Goal: Information Seeking & Learning: Understand process/instructions

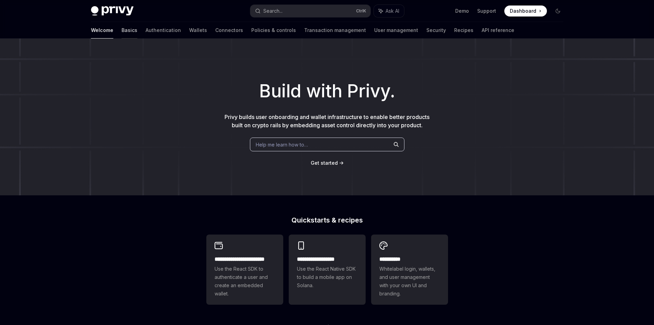
click at [122, 32] on link "Basics" at bounding box center [130, 30] width 16 height 16
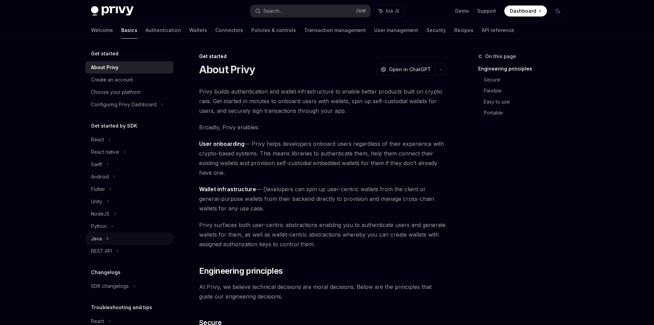
scroll to position [41, 0]
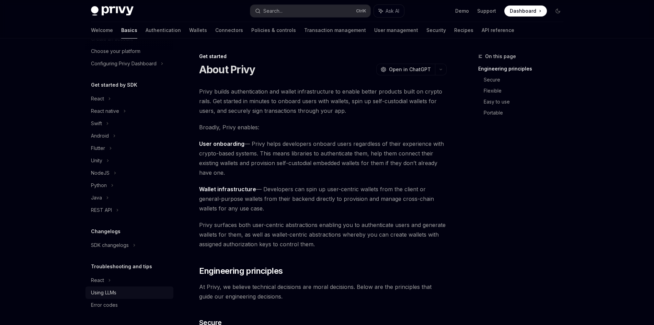
click at [112, 295] on div "Using LLMs" at bounding box center [103, 292] width 25 height 8
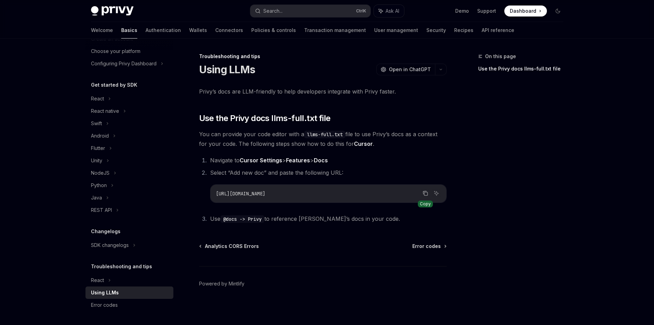
click at [427, 192] on icon "Copy the contents from the code block" at bounding box center [425, 193] width 3 height 3
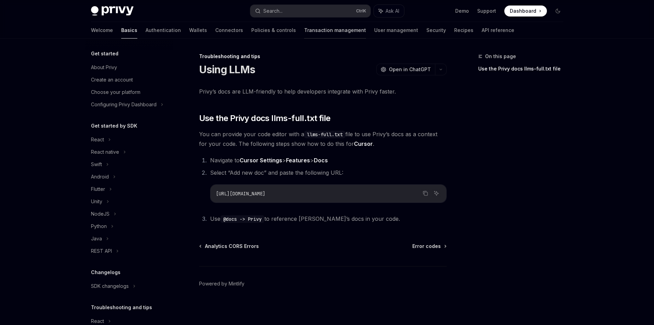
click at [304, 32] on link "Transaction management" at bounding box center [335, 30] width 62 height 16
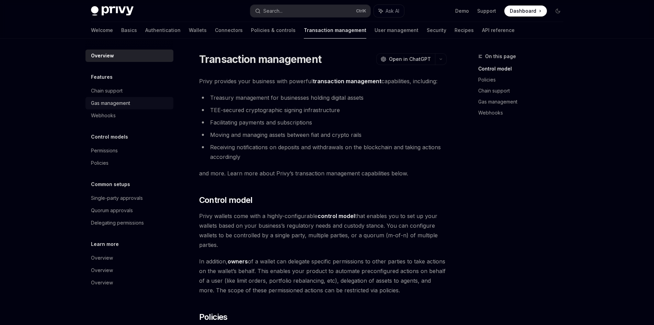
click at [119, 104] on div "Gas management" at bounding box center [110, 103] width 39 height 8
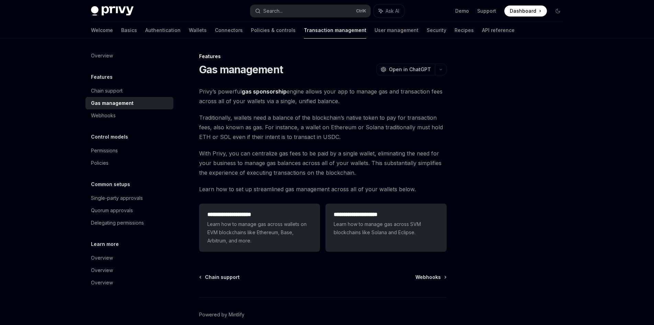
drag, startPoint x: 321, startPoint y: 93, endPoint x: 391, endPoint y: 100, distance: 70.8
click at [391, 100] on span "Privy’s powerful gas sponsorship engine allows your app to manage gas and trans…" at bounding box center [323, 96] width 248 height 19
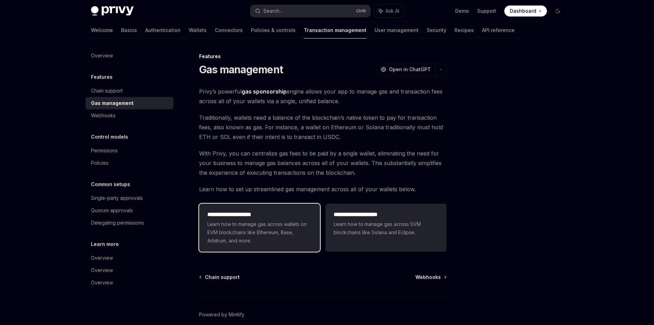
click at [273, 251] on div "**********" at bounding box center [259, 227] width 121 height 48
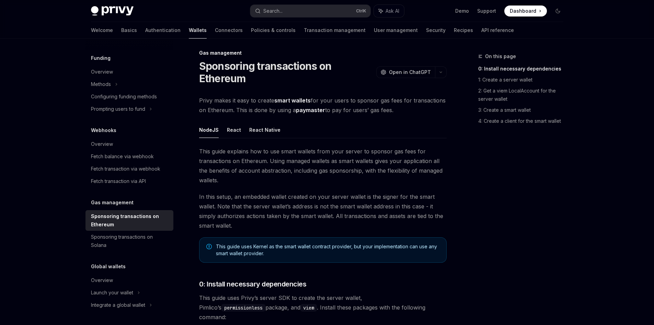
scroll to position [3, 0]
click at [132, 95] on div "Configuring funding methods" at bounding box center [124, 96] width 66 height 8
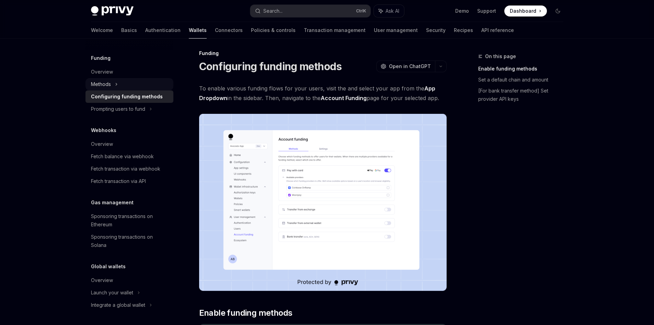
click at [106, 86] on div "Methods" at bounding box center [101, 84] width 20 height 8
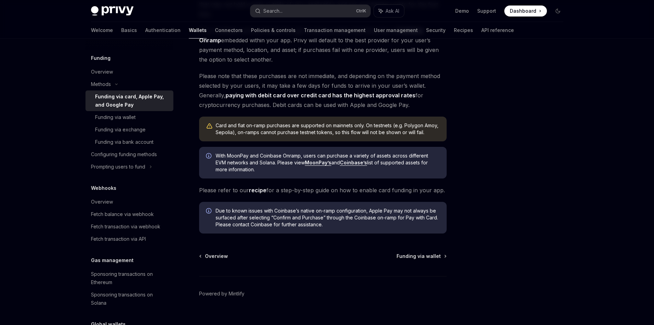
scroll to position [119, 0]
click at [139, 162] on div "Prompting users to fund" at bounding box center [118, 166] width 54 height 8
type textarea "*"
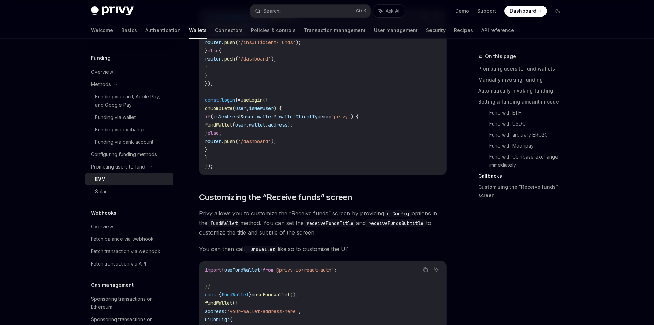
scroll to position [1661, 0]
